Goal: Task Accomplishment & Management: Use online tool/utility

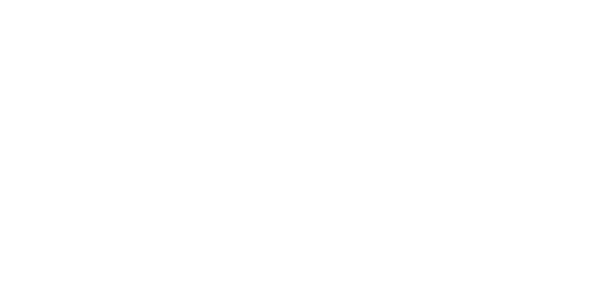
click at [444, 69] on body at bounding box center [303, 140] width 606 height 281
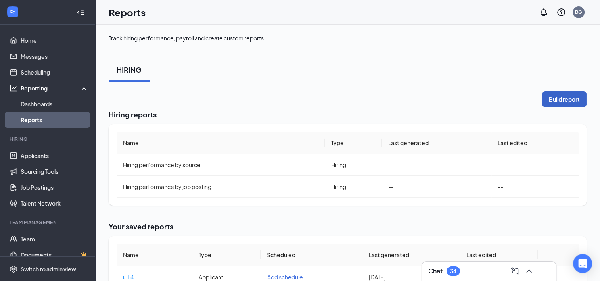
click at [544, 103] on button "Build report" at bounding box center [564, 99] width 44 height 16
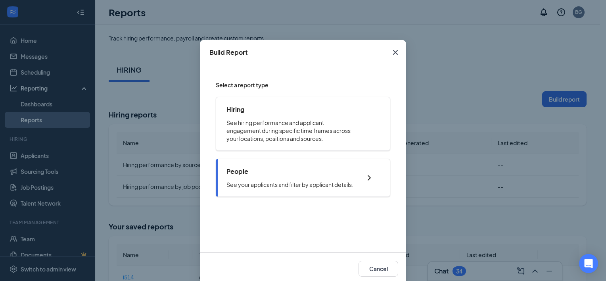
click at [311, 179] on div "People See your applicants and filter by applicant details." at bounding box center [290, 177] width 127 height 21
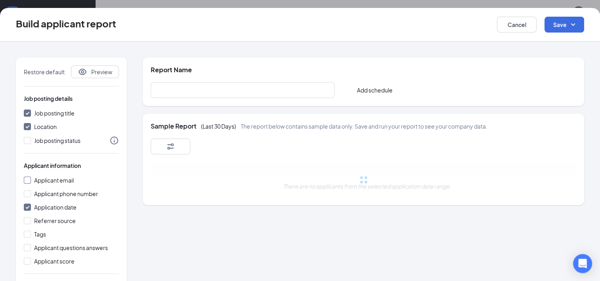
click at [29, 179] on input "Applicant email" at bounding box center [27, 180] width 7 height 7
checkbox input "true"
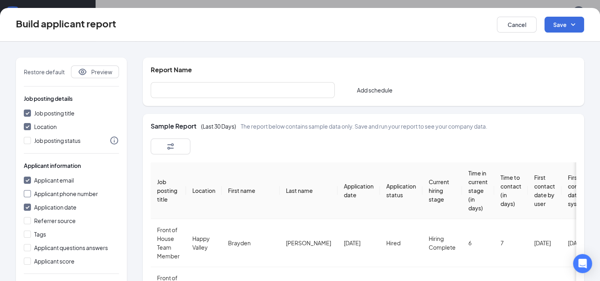
click at [33, 195] on span "Applicant phone number" at bounding box center [66, 193] width 70 height 9
click at [31, 195] on input "Applicant phone number" at bounding box center [27, 193] width 7 height 7
checkbox input "true"
click at [171, 88] on input "text" at bounding box center [243, 90] width 184 height 16
type input "i827"
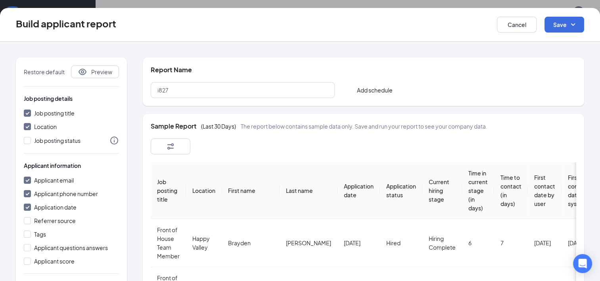
click at [162, 140] on button "button" at bounding box center [171, 146] width 40 height 16
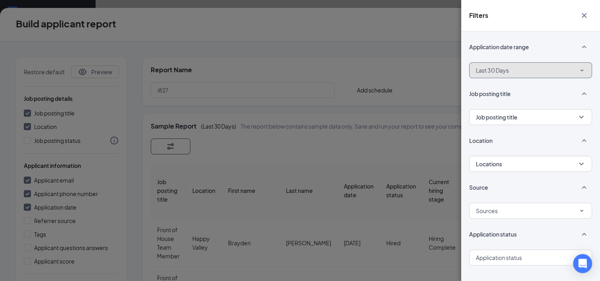
click at [525, 75] on button "Last 30 Days" at bounding box center [530, 70] width 123 height 16
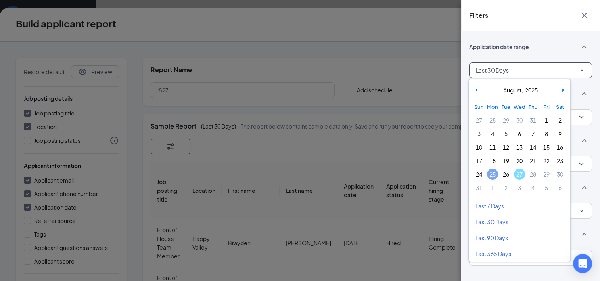
click at [490, 169] on span "25" at bounding box center [492, 174] width 11 height 11
click at [520, 173] on span "27" at bounding box center [519, 174] width 11 height 11
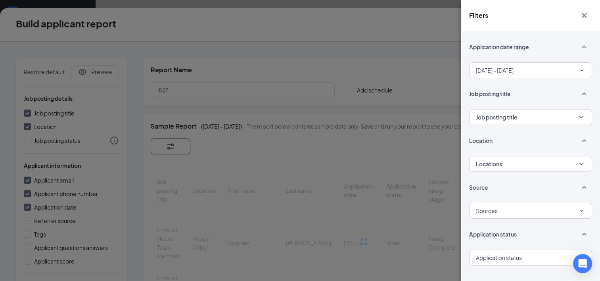
scroll to position [9, 0]
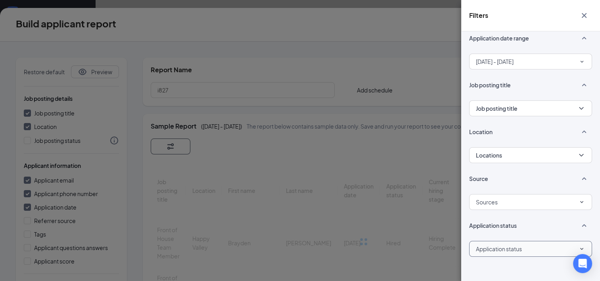
click at [528, 247] on div "Application status" at bounding box center [531, 248] width 110 height 13
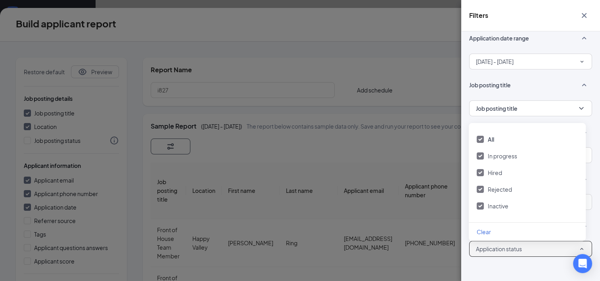
scroll to position [238, 0]
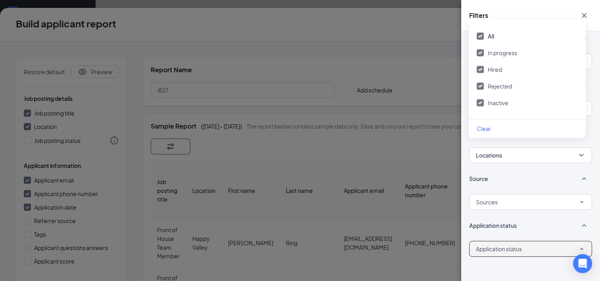
click at [490, 83] on span "Rejected" at bounding box center [500, 86] width 24 height 7
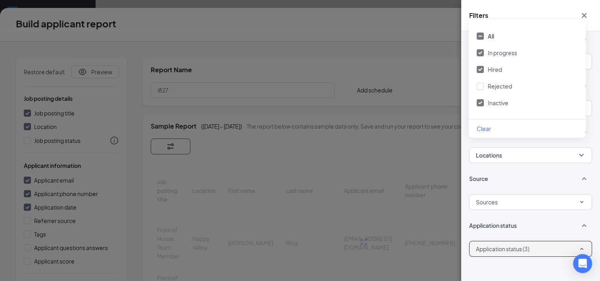
click at [486, 73] on div "Hired" at bounding box center [527, 69] width 101 height 9
click at [430, 70] on div "Filters Application date range Aug 25, 2025 - Aug 27, 2025 Job posting title Jo…" at bounding box center [300, 140] width 600 height 281
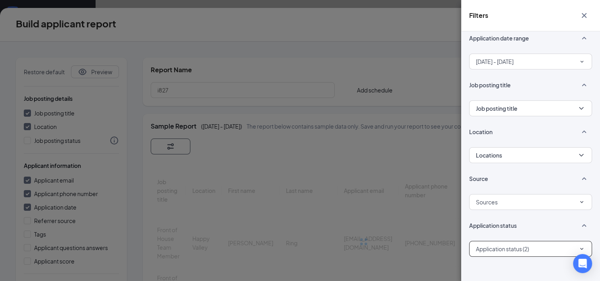
click at [429, 66] on div "Filters Application date range Aug 25, 2025 - Aug 27, 2025 Job posting title Jo…" at bounding box center [300, 140] width 600 height 281
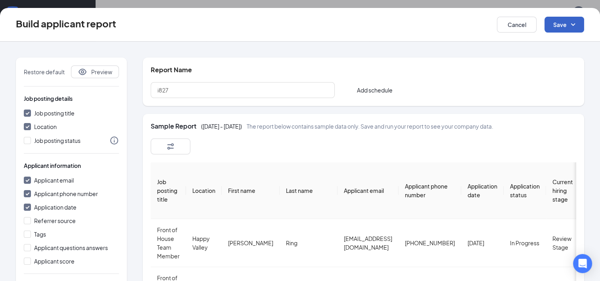
click at [562, 23] on button "Save" at bounding box center [565, 25] width 40 height 16
click at [546, 56] on div "Save and run report" at bounding box center [552, 65] width 63 height 18
checkbox input "false"
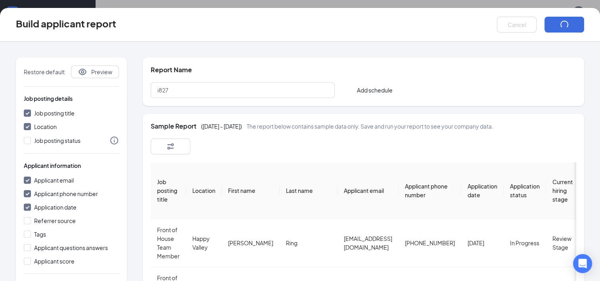
checkbox input "false"
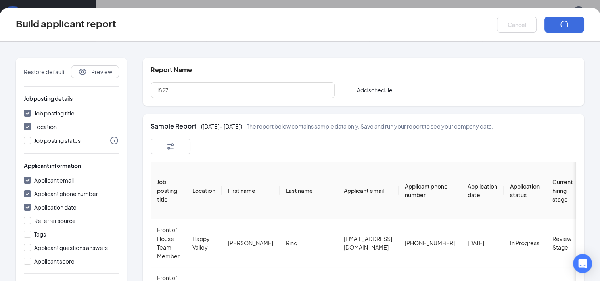
checkbox input "false"
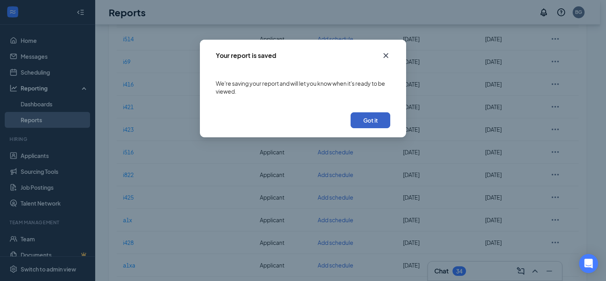
click at [373, 127] on button "Got it" at bounding box center [371, 120] width 40 height 16
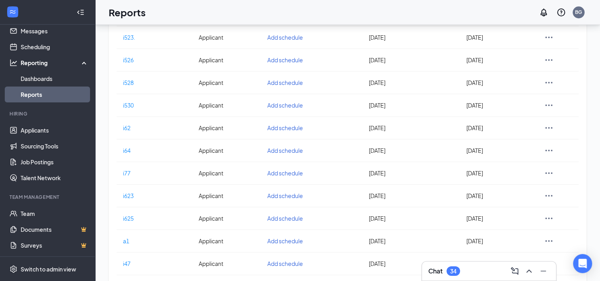
scroll to position [1287, 0]
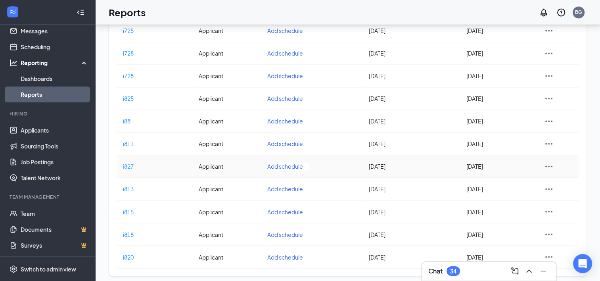
click at [130, 163] on span "i827" at bounding box center [128, 166] width 11 height 7
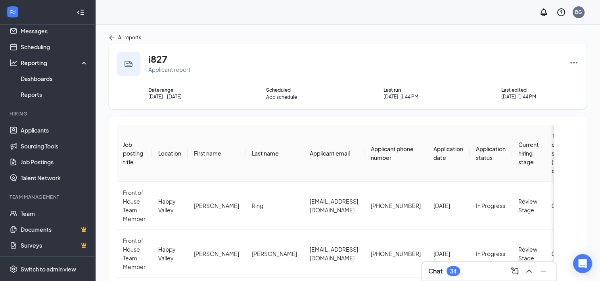
click at [574, 63] on icon "Ellipses" at bounding box center [574, 63] width 7 height 2
click at [542, 108] on span "Download report" at bounding box center [549, 105] width 44 height 8
click at [575, 65] on icon "Ellipses" at bounding box center [574, 63] width 10 height 10
click at [541, 104] on span "Download report" at bounding box center [549, 105] width 44 height 8
click at [584, 13] on div "BG" at bounding box center [579, 12] width 16 height 16
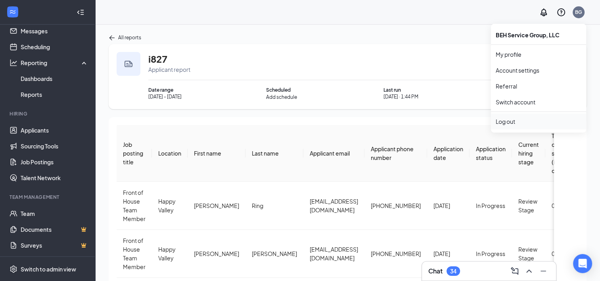
click at [539, 121] on div "Log out" at bounding box center [539, 121] width 86 height 8
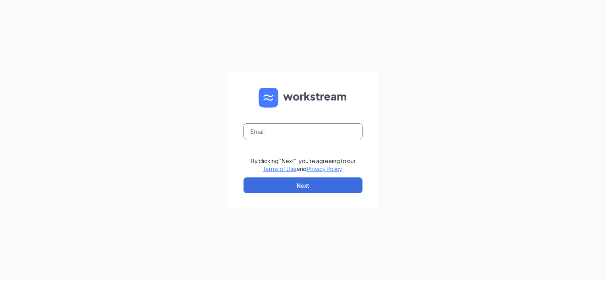
click at [279, 133] on input "text" at bounding box center [303, 131] width 119 height 16
paste input "sarah.luna@turasgroup.com"
type input "sarah.luna@turasgroup.com"
click at [262, 189] on button "Next" at bounding box center [303, 185] width 119 height 16
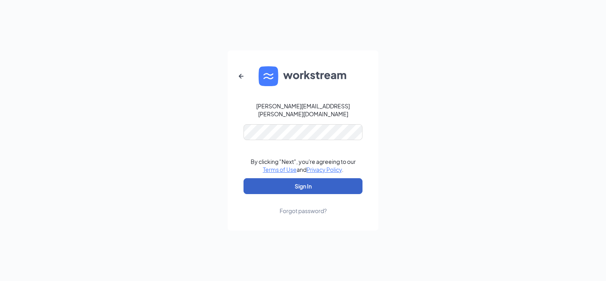
click at [262, 188] on button "Sign In" at bounding box center [303, 186] width 119 height 16
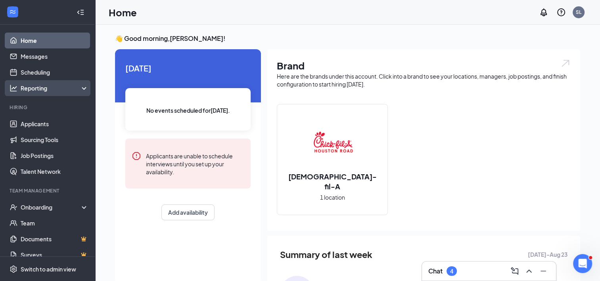
click at [51, 86] on div "Reporting" at bounding box center [55, 88] width 68 height 8
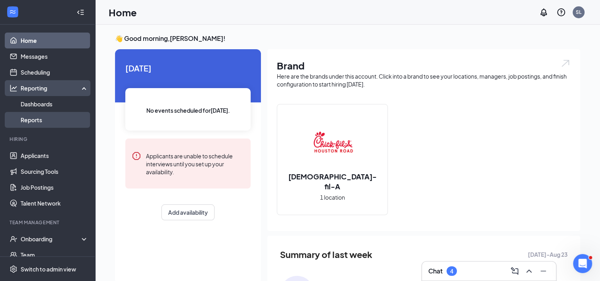
click at [46, 123] on link "Reports" at bounding box center [55, 120] width 68 height 16
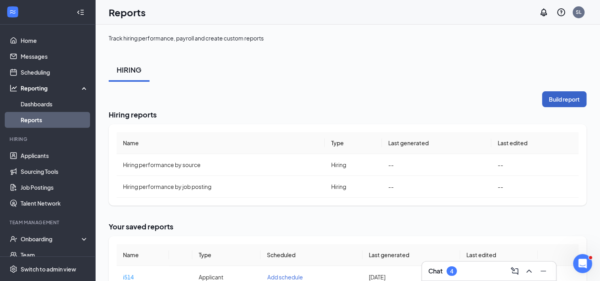
click at [556, 96] on button "Build report" at bounding box center [564, 99] width 44 height 16
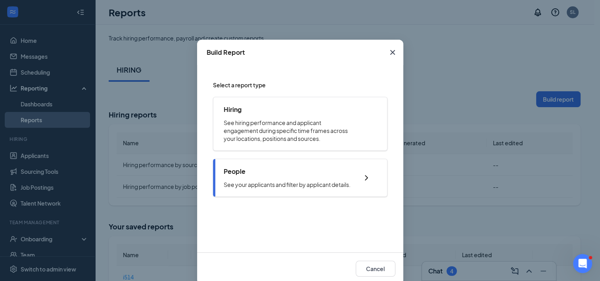
click at [252, 181] on p "See your applicants and filter by applicant details." at bounding box center [287, 185] width 127 height 8
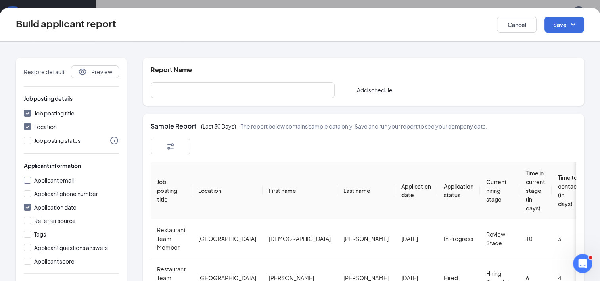
click at [52, 177] on span "Applicant email" at bounding box center [54, 180] width 40 height 7
click at [31, 177] on input "Applicant email" at bounding box center [27, 180] width 7 height 7
checkbox input "true"
click at [49, 195] on span "Applicant phone number" at bounding box center [66, 193] width 64 height 7
click at [31, 195] on input "Applicant phone number" at bounding box center [27, 193] width 7 height 7
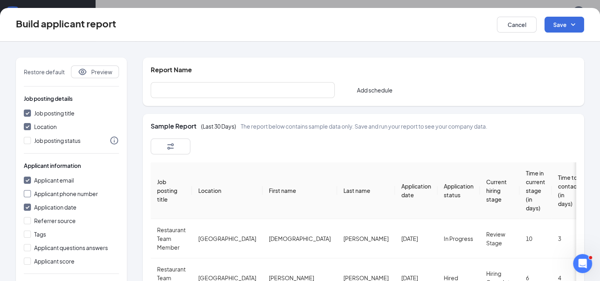
checkbox input "true"
click at [209, 88] on input "text" at bounding box center [243, 90] width 184 height 16
type input "i827"
click at [177, 143] on button "button" at bounding box center [171, 146] width 40 height 16
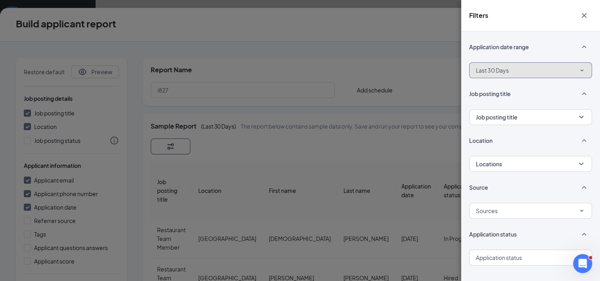
click at [480, 69] on span "Last 30 Days" at bounding box center [492, 70] width 33 height 8
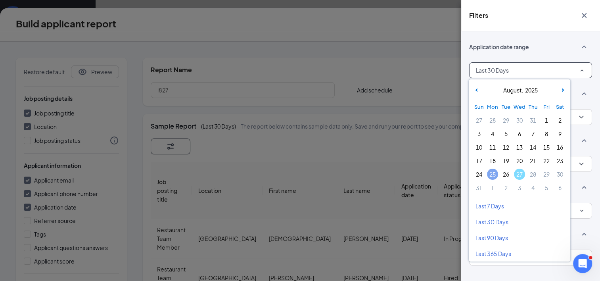
click at [491, 170] on span "25" at bounding box center [492, 174] width 11 height 11
click at [524, 175] on span "27" at bounding box center [519, 174] width 11 height 11
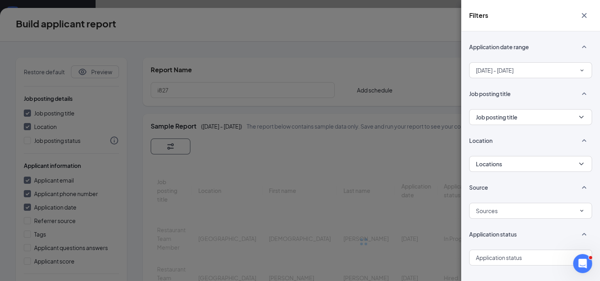
click at [438, 134] on div "Filters Application date range Aug 25, 2025 - Aug 27, 2025 Job posting title Jo…" at bounding box center [300, 140] width 600 height 281
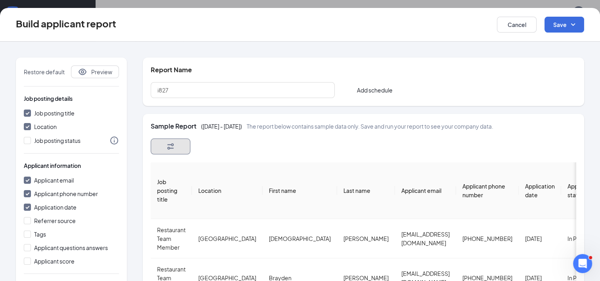
click at [160, 148] on button "button" at bounding box center [171, 146] width 40 height 16
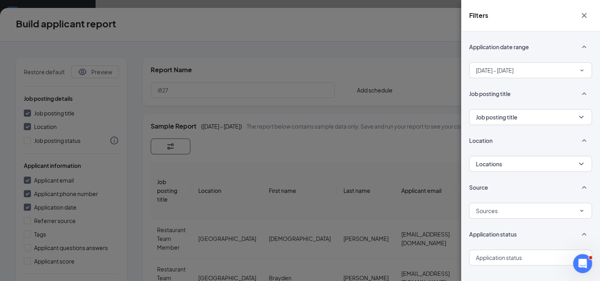
scroll to position [9, 0]
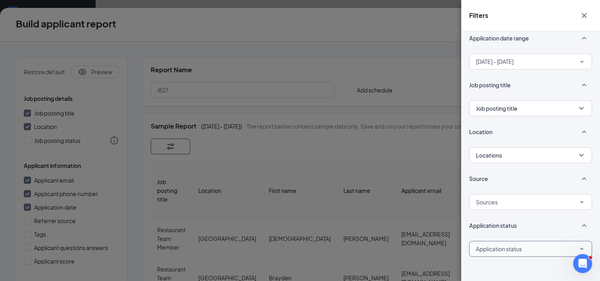
click at [525, 249] on div "Application status" at bounding box center [531, 248] width 110 height 13
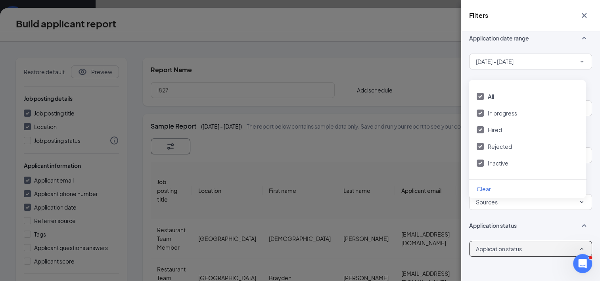
click at [481, 133] on div "Hired" at bounding box center [527, 129] width 101 height 9
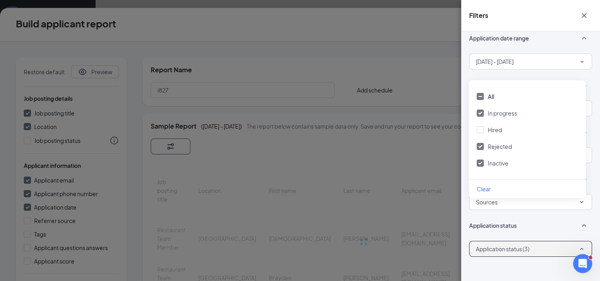
click at [482, 150] on div "All In progress Hired Rejected Inactive" at bounding box center [527, 129] width 117 height 99
click at [482, 148] on div at bounding box center [480, 146] width 7 height 7
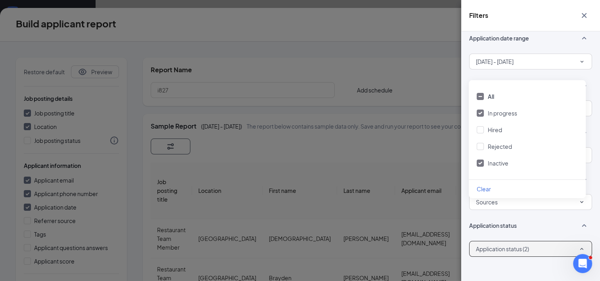
click at [427, 140] on div "Filters Application date range Aug 25, 2025 - Aug 27, 2025 Job posting title Jo…" at bounding box center [300, 140] width 600 height 281
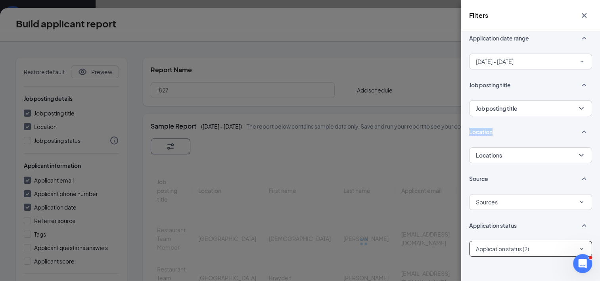
click at [427, 140] on div "Filters Application date range Aug 25, 2025 - Aug 27, 2025 Job posting title Jo…" at bounding box center [300, 140] width 600 height 281
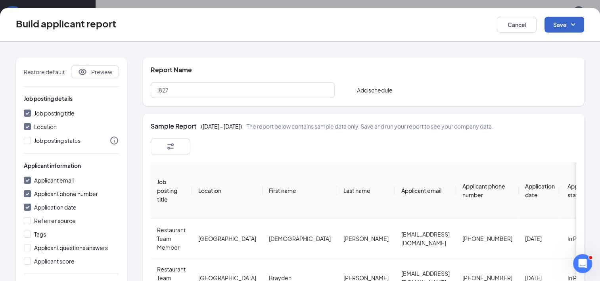
click at [563, 24] on button "Save" at bounding box center [565, 25] width 40 height 16
click at [546, 61] on div "Save and run report" at bounding box center [552, 65] width 63 height 18
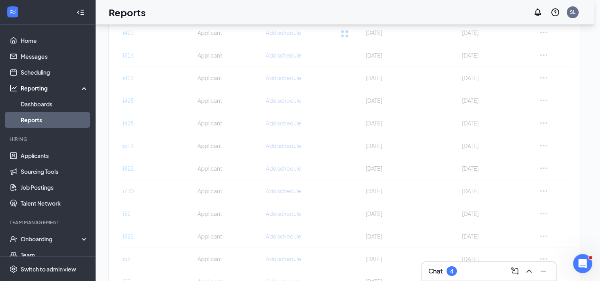
checkbox input "false"
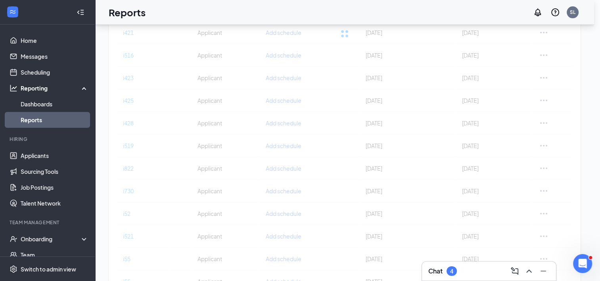
checkbox input "false"
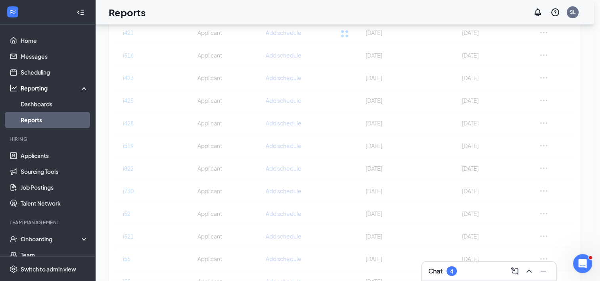
checkbox input "false"
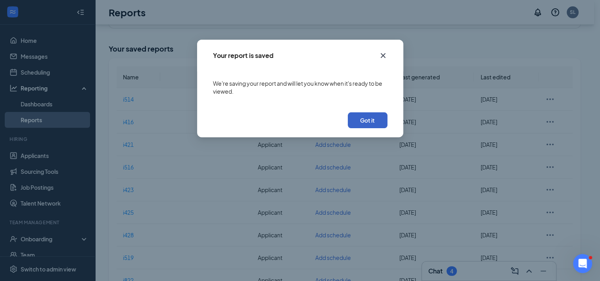
click at [382, 115] on button "Got it" at bounding box center [368, 120] width 40 height 16
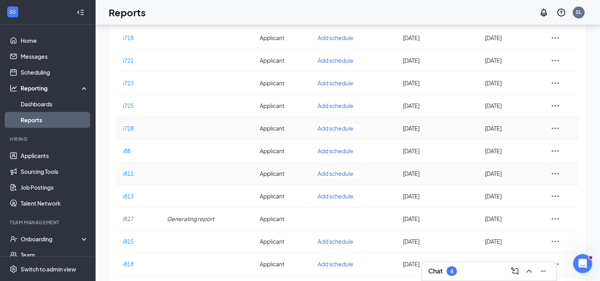
scroll to position [1197, 0]
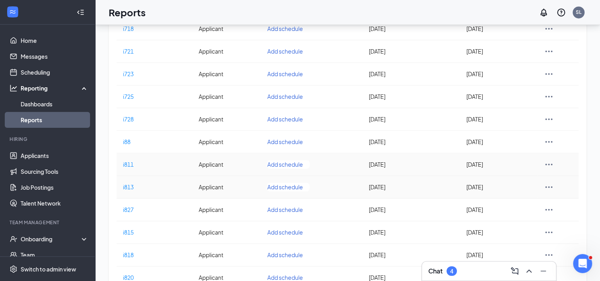
scroll to position [1197, 0]
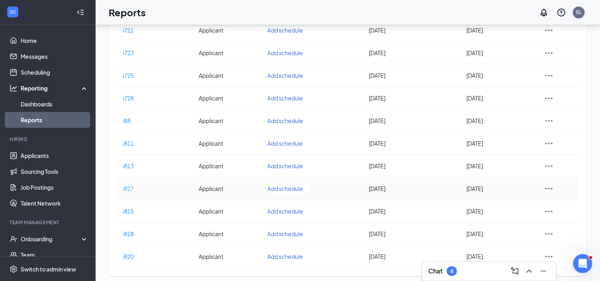
click at [126, 186] on span "i827" at bounding box center [128, 188] width 11 height 7
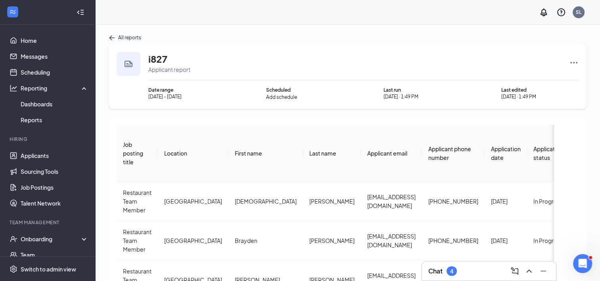
click at [578, 60] on icon "Ellipses" at bounding box center [574, 63] width 10 height 10
click at [543, 103] on span "Download report" at bounding box center [549, 105] width 44 height 8
click at [582, 21] on div "SL" at bounding box center [347, 12] width 505 height 25
click at [582, 18] on div "SL" at bounding box center [579, 12] width 16 height 16
click at [572, 6] on div "SL" at bounding box center [561, 12] width 51 height 16
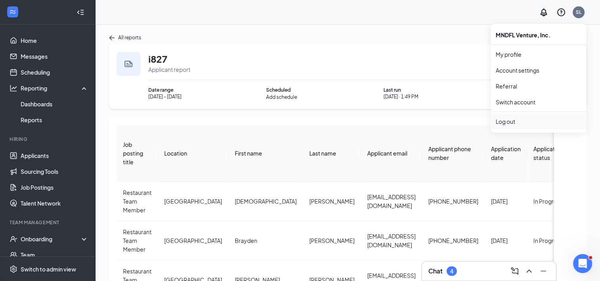
click at [530, 121] on div "Log out" at bounding box center [539, 121] width 86 height 8
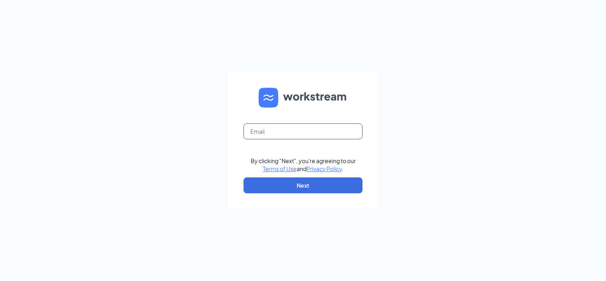
click at [303, 136] on input "text" at bounding box center [303, 131] width 119 height 16
paste input "[EMAIL_ADDRESS][DOMAIN_NAME]"
type input "[EMAIL_ADDRESS][DOMAIN_NAME]"
click at [245, 188] on button "Next" at bounding box center [303, 185] width 119 height 16
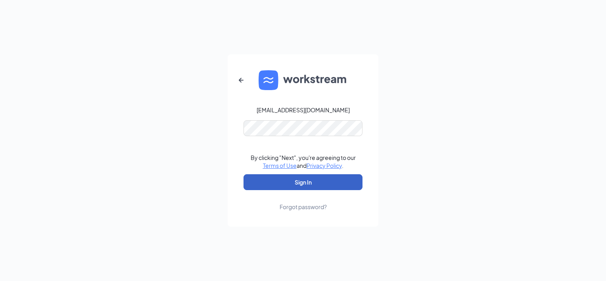
click at [283, 188] on button "Sign In" at bounding box center [303, 182] width 119 height 16
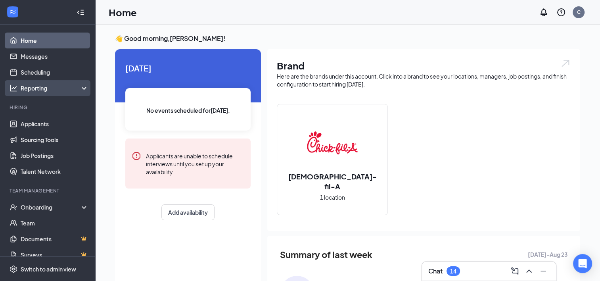
click at [59, 89] on div "Reporting" at bounding box center [55, 88] width 68 height 8
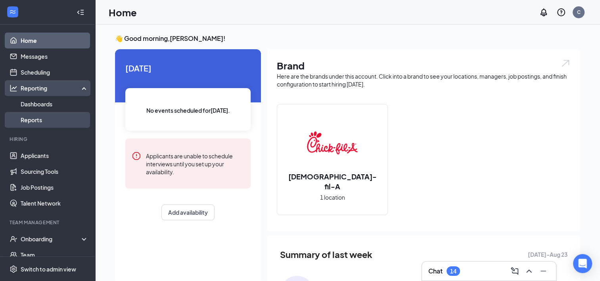
click at [51, 120] on link "Reports" at bounding box center [55, 120] width 68 height 16
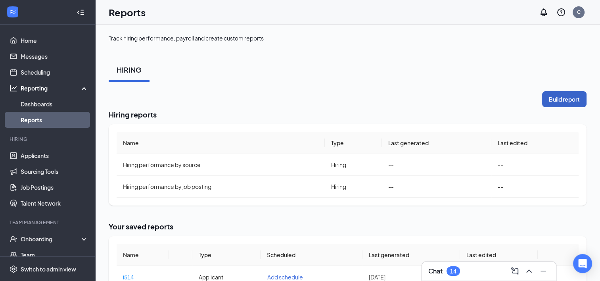
click at [582, 105] on button "Build report" at bounding box center [564, 99] width 44 height 16
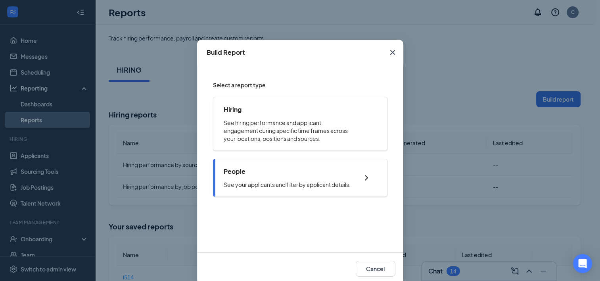
click at [278, 180] on div "People See your applicants and filter by applicant details." at bounding box center [287, 177] width 127 height 21
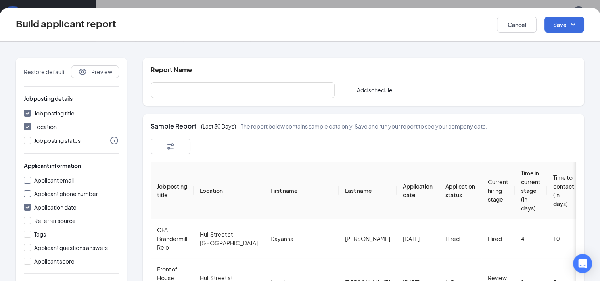
click at [28, 181] on input "Applicant email" at bounding box center [27, 180] width 7 height 7
checkbox input "true"
click at [33, 194] on span "Applicant phone number" at bounding box center [66, 193] width 70 height 9
click at [31, 194] on input "Applicant phone number" at bounding box center [27, 193] width 7 height 7
checkbox input "true"
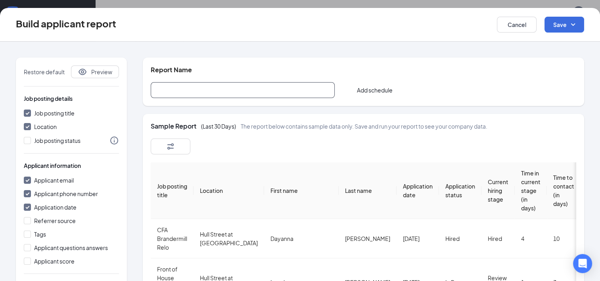
click at [182, 92] on input "text" at bounding box center [243, 90] width 184 height 16
type input "i827"
click at [179, 151] on button "button" at bounding box center [171, 146] width 40 height 16
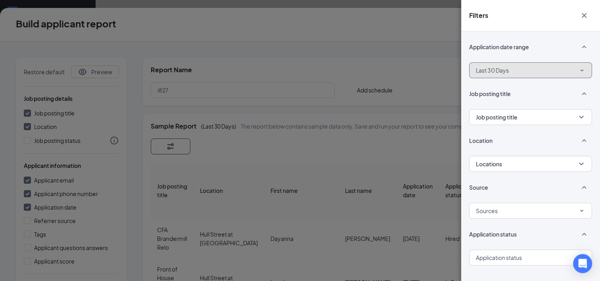
click at [541, 69] on button "Last 30 Days" at bounding box center [530, 70] width 123 height 16
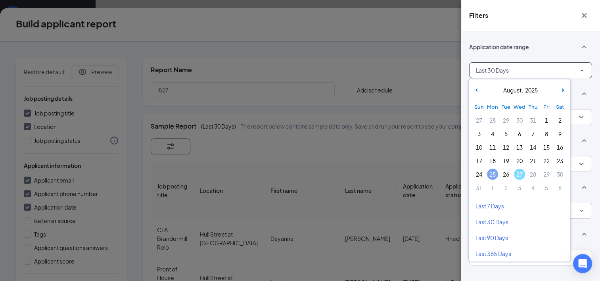
click at [497, 173] on span "25" at bounding box center [492, 174] width 11 height 11
drag, startPoint x: 517, startPoint y: 173, endPoint x: 505, endPoint y: 178, distance: 12.6
click at [517, 173] on span "27" at bounding box center [519, 174] width 11 height 11
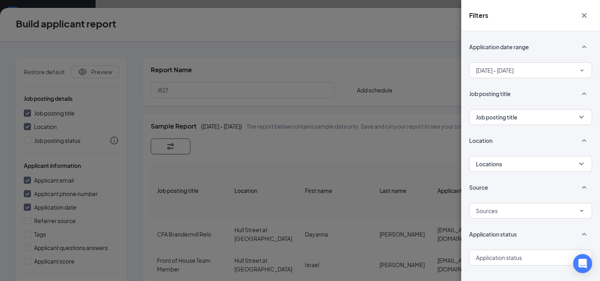
scroll to position [9, 0]
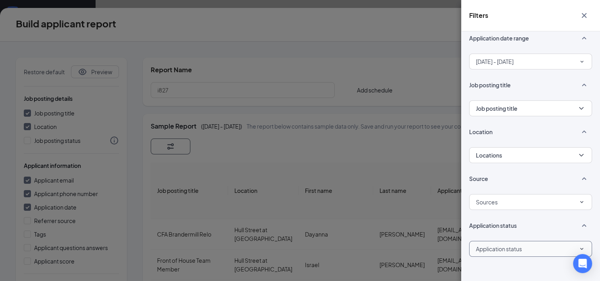
click at [527, 252] on div "Application status" at bounding box center [531, 248] width 110 height 13
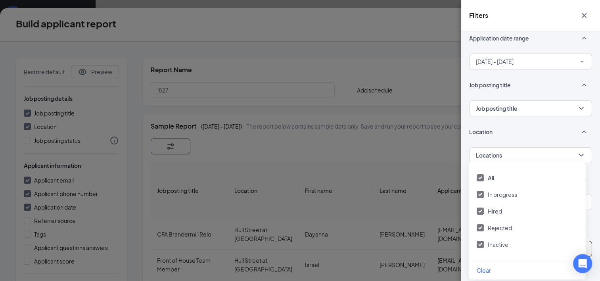
scroll to position [198, 0]
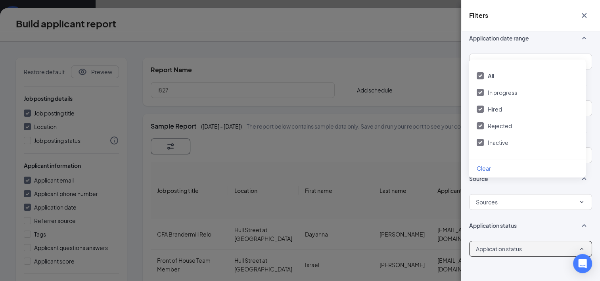
click at [484, 129] on div "Rejected" at bounding box center [527, 125] width 101 height 9
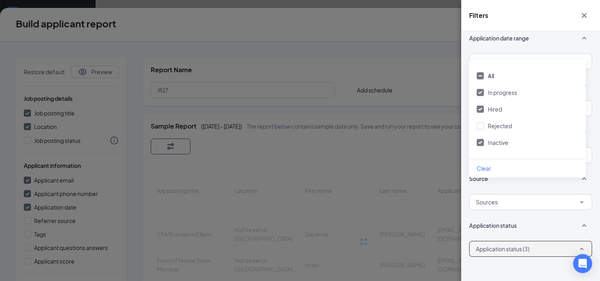
click at [481, 114] on div "All In progress Hired Rejected Inactive" at bounding box center [527, 109] width 117 height 99
click at [482, 111] on div at bounding box center [480, 109] width 7 height 7
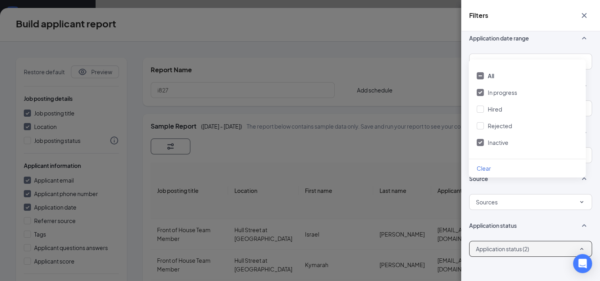
click at [381, 83] on div "Filters Application date range Aug 25, 2025 - Aug 27, 2025 Job posting title Jo…" at bounding box center [300, 140] width 600 height 281
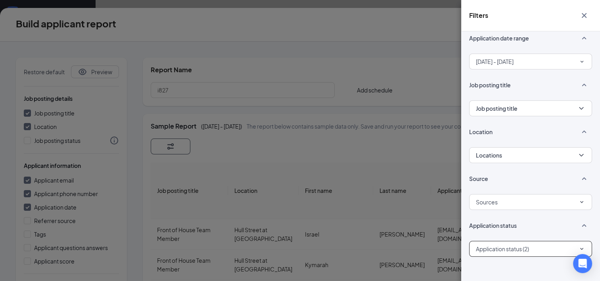
click at [582, 14] on icon "Cross" at bounding box center [585, 16] width 10 height 10
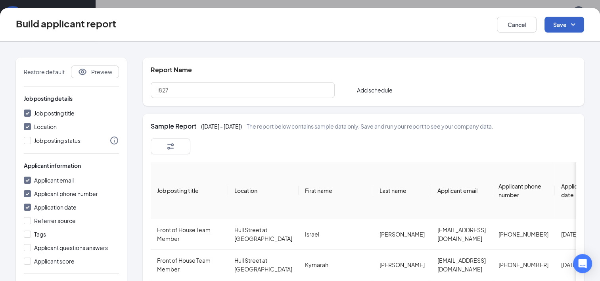
click at [569, 29] on icon "SmallChevronDown" at bounding box center [574, 25] width 10 height 10
click at [547, 65] on div "Save and run report" at bounding box center [552, 65] width 63 height 18
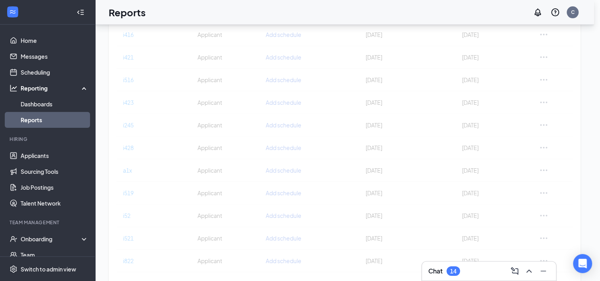
checkbox input "false"
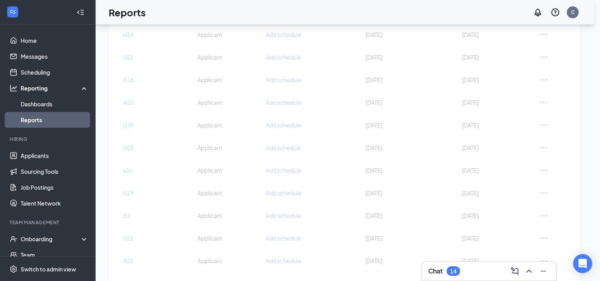
checkbox input "false"
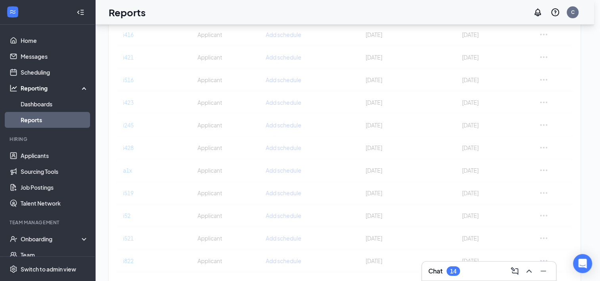
checkbox input "false"
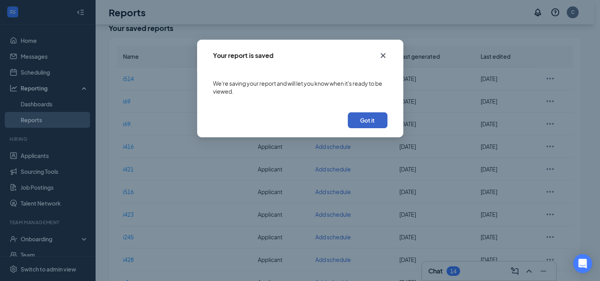
click at [362, 123] on button "Got it" at bounding box center [368, 120] width 40 height 16
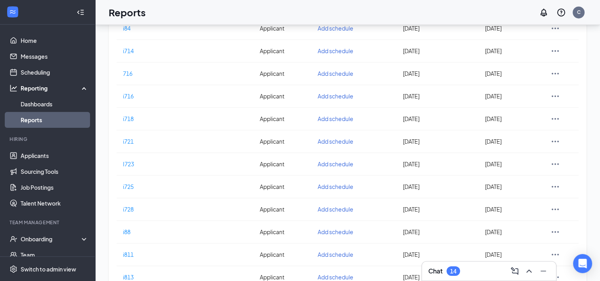
scroll to position [1242, 0]
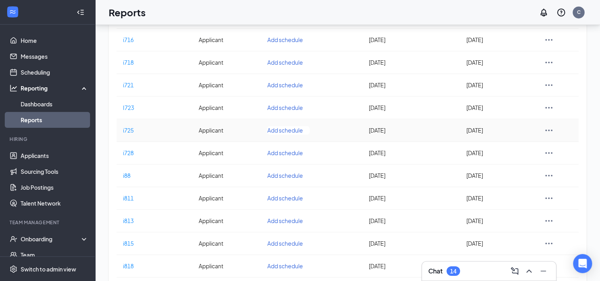
scroll to position [1242, 0]
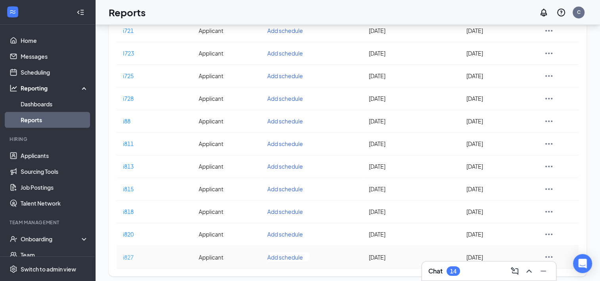
click at [132, 253] on span "i827" at bounding box center [128, 256] width 11 height 7
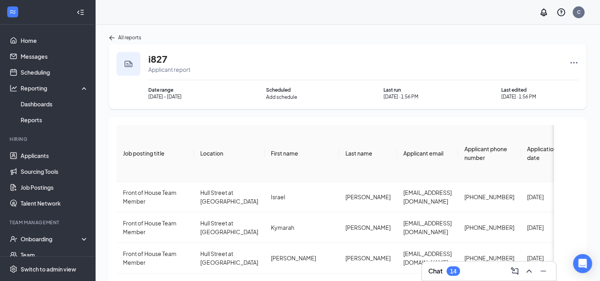
click at [574, 60] on icon "Ellipses" at bounding box center [574, 63] width 10 height 10
click at [543, 104] on span "Download report" at bounding box center [549, 105] width 44 height 8
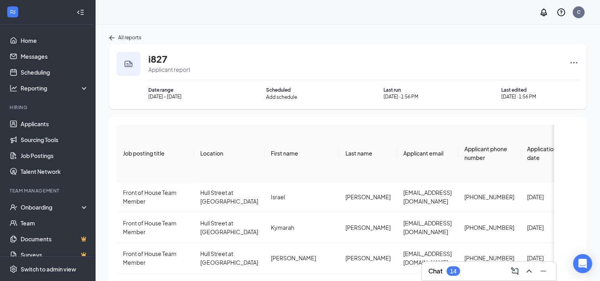
click at [575, 63] on icon "Ellipses" at bounding box center [574, 63] width 10 height 10
click at [556, 103] on span "Download report" at bounding box center [549, 105] width 44 height 8
